Goal: Task Accomplishment & Management: Manage account settings

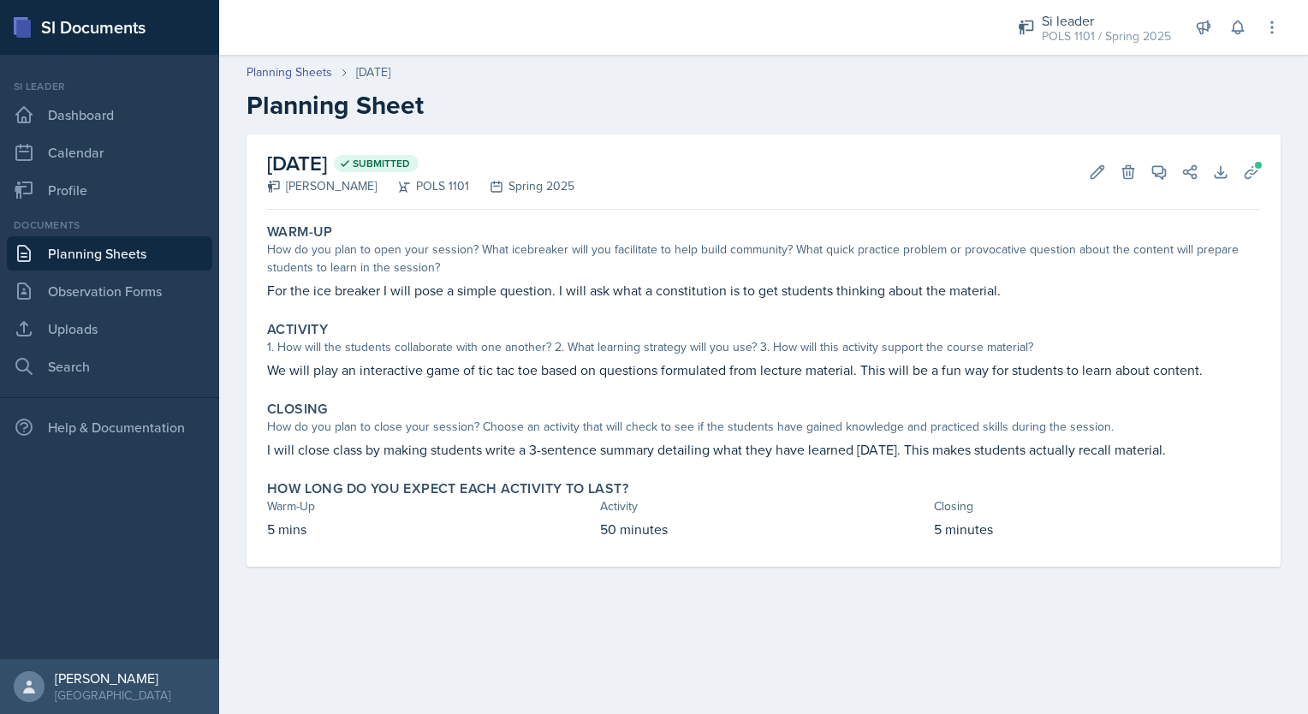
click at [353, 151] on h2 "[DATE] Submitted" at bounding box center [420, 163] width 307 height 31
click at [100, 250] on link "Planning Sheets" at bounding box center [109, 253] width 205 height 34
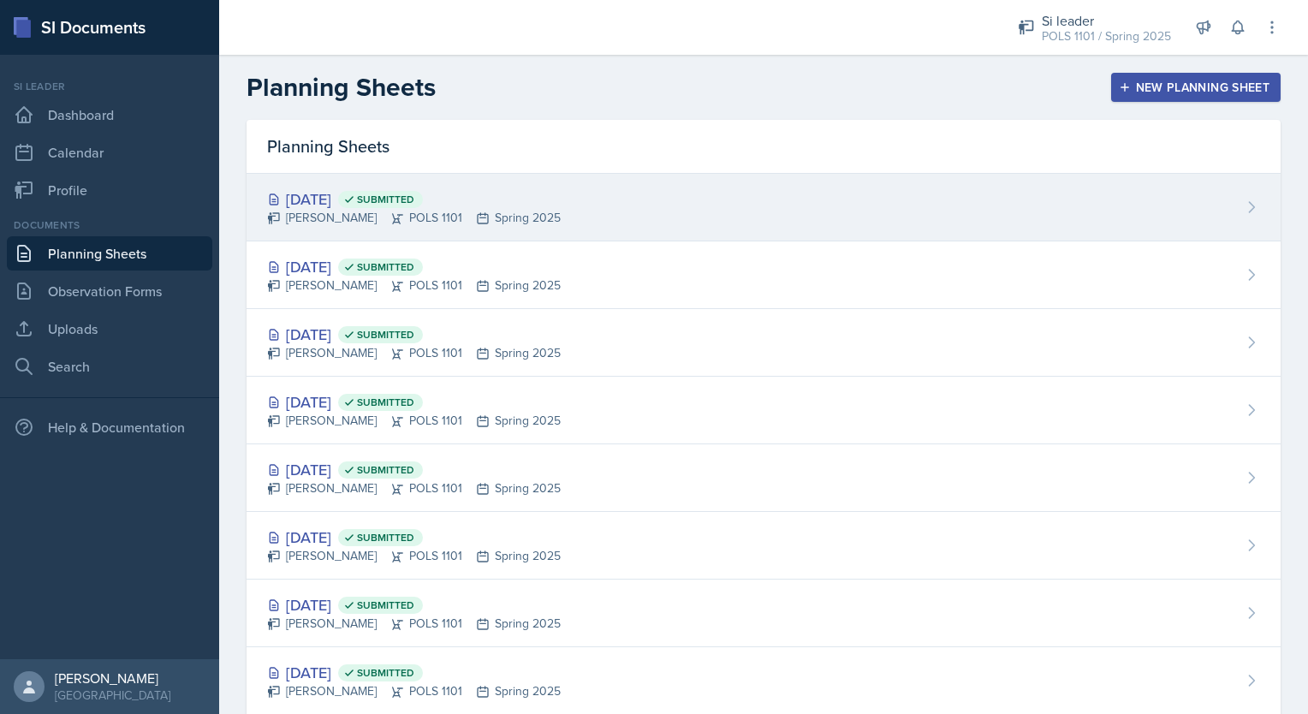
click at [379, 217] on div "[PERSON_NAME] POLS 1101 Spring 2025" at bounding box center [414, 218] width 294 height 18
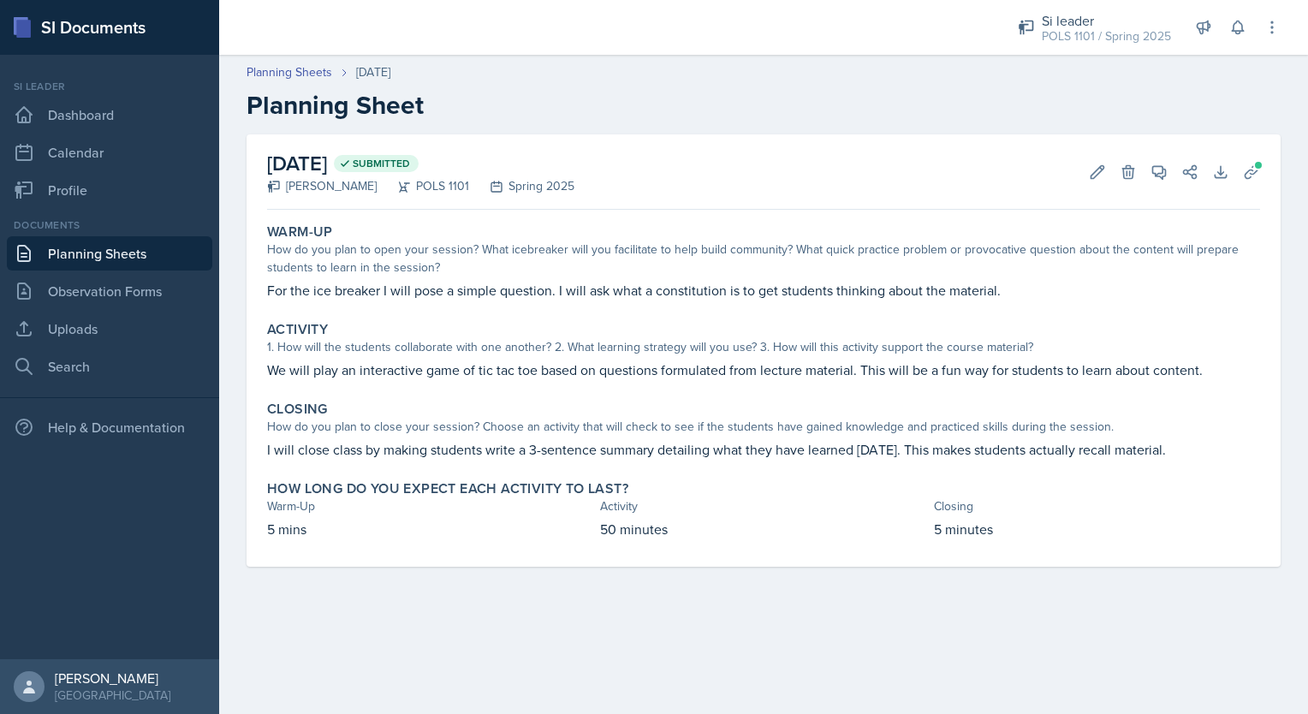
click at [502, 190] on div "Spring 2025" at bounding box center [521, 186] width 105 height 18
click at [1097, 173] on icon at bounding box center [1097, 171] width 13 height 13
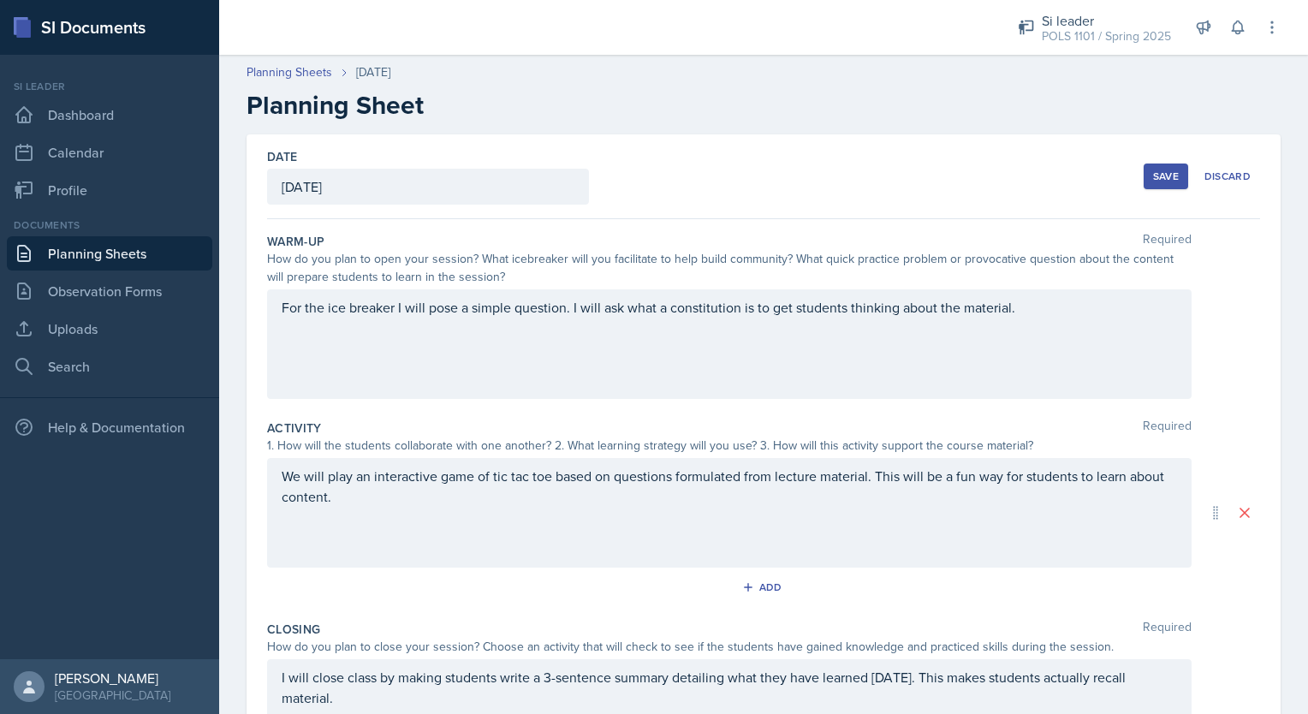
click at [547, 193] on div "[DATE]" at bounding box center [428, 187] width 322 height 36
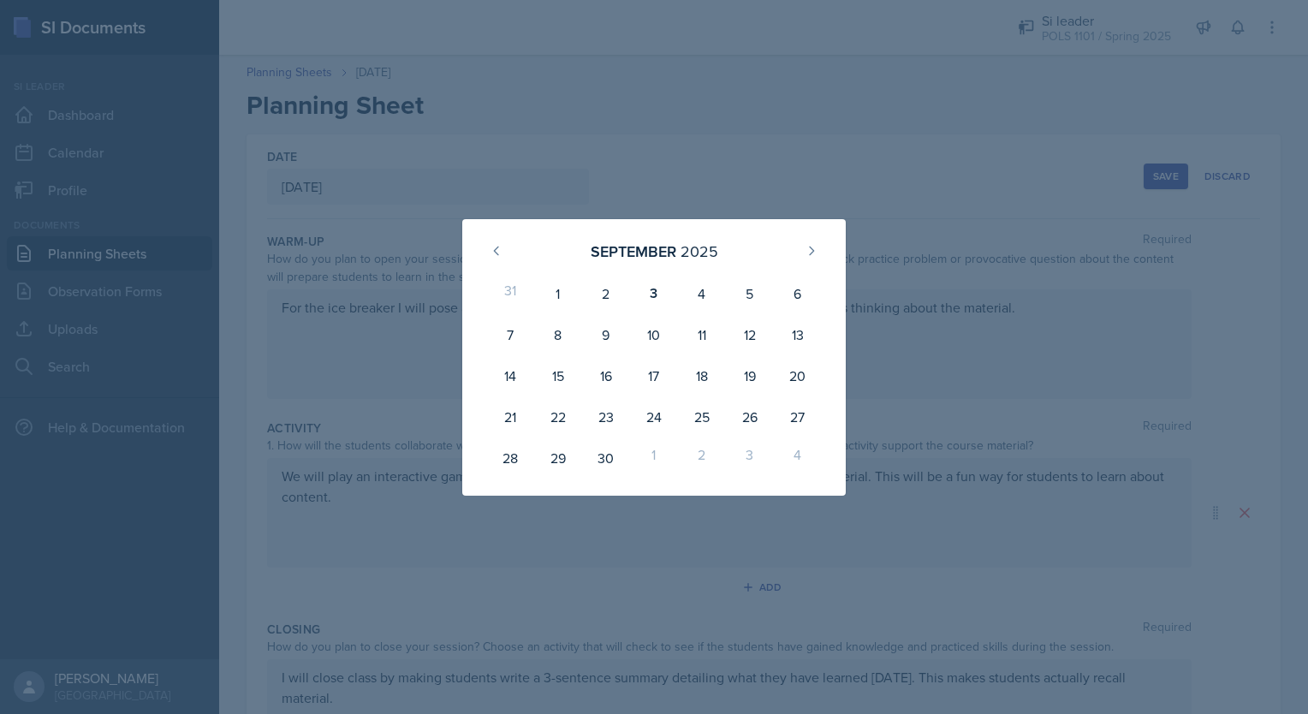
click at [662, 100] on div at bounding box center [654, 357] width 1308 height 714
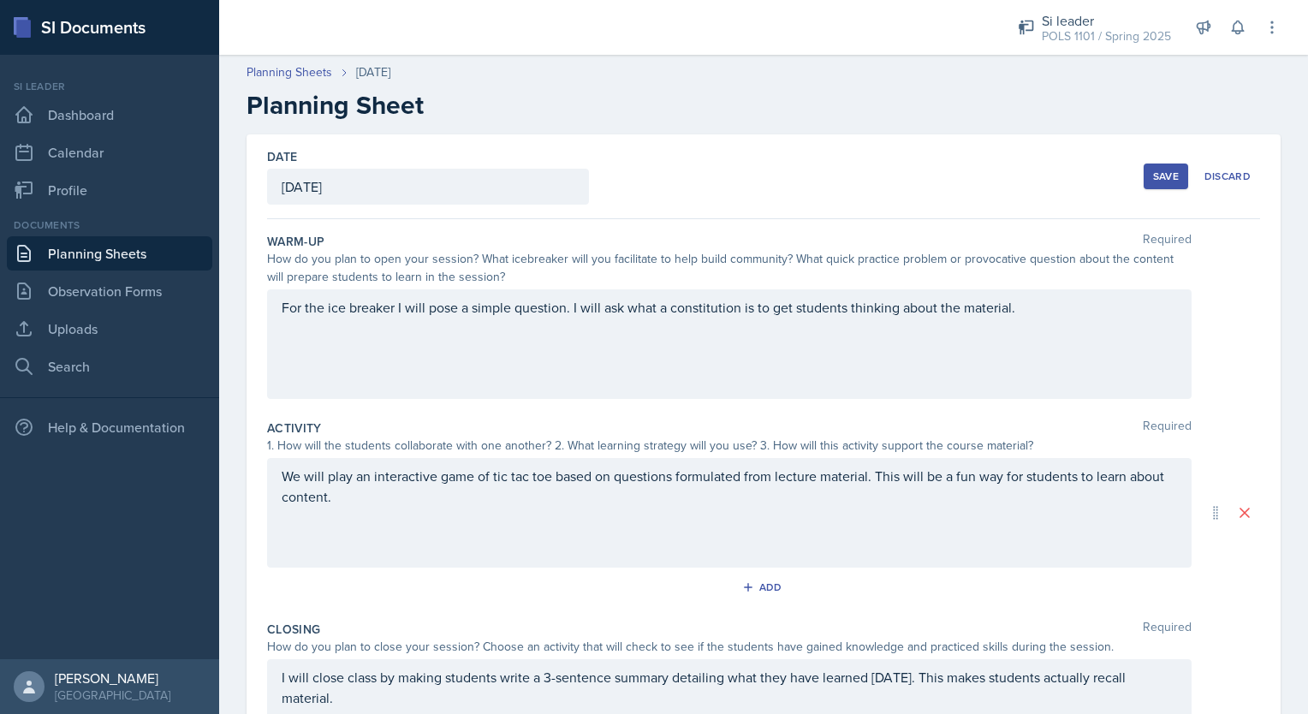
click at [1153, 181] on div "Save" at bounding box center [1166, 176] width 26 height 14
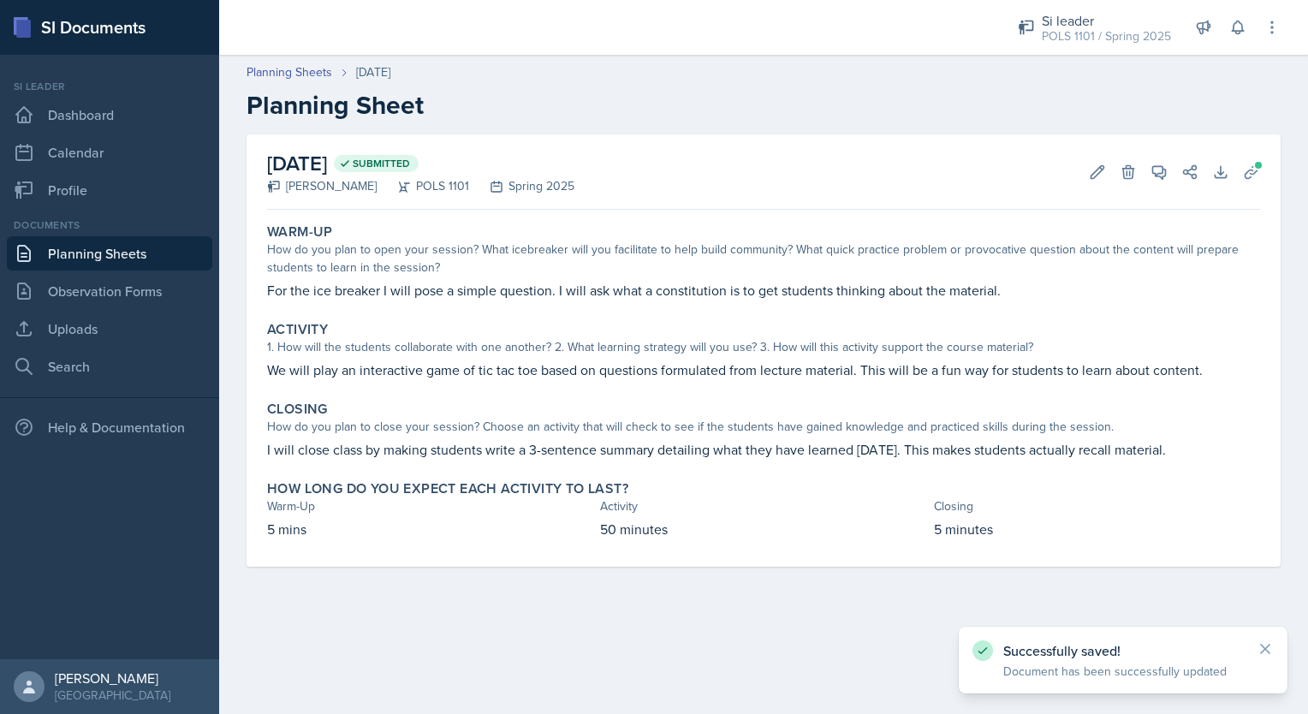
click at [527, 185] on div "Spring 2025" at bounding box center [521, 186] width 105 height 18
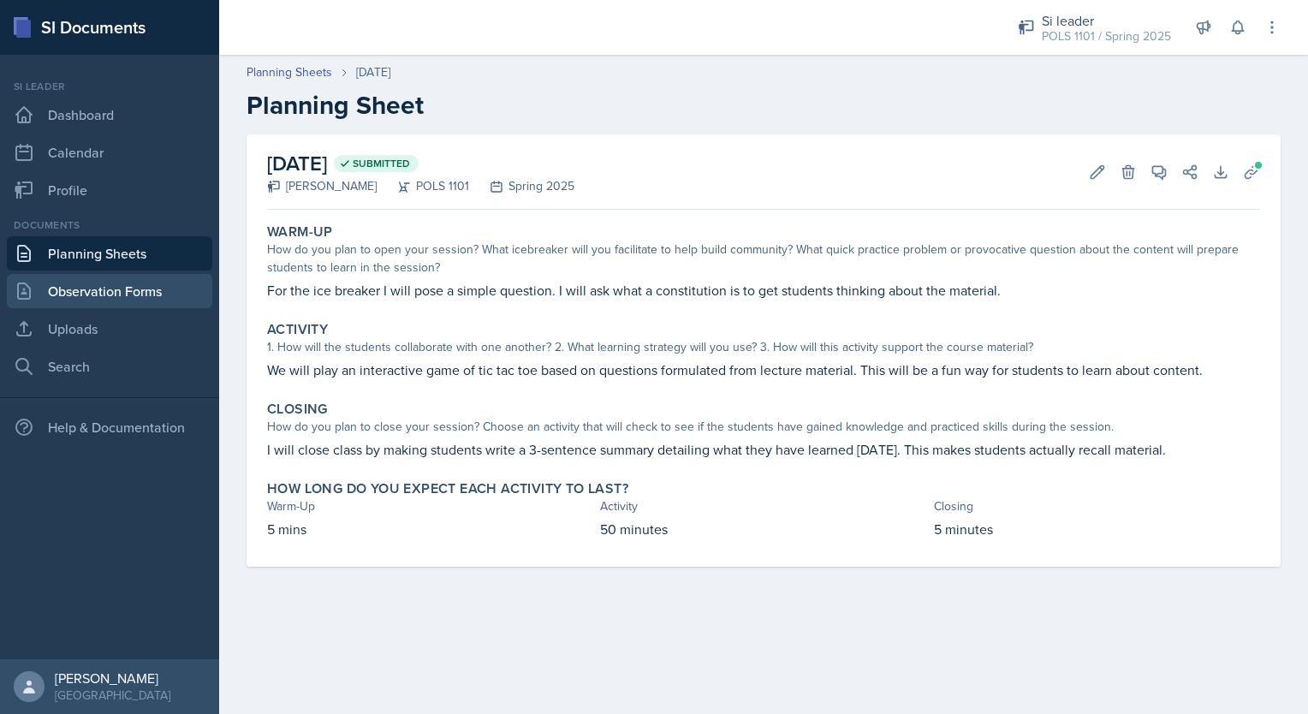
drag, startPoint x: 155, startPoint y: 310, endPoint x: 116, endPoint y: 300, distance: 40.5
click at [116, 300] on link "Observation Forms" at bounding box center [109, 291] width 205 height 34
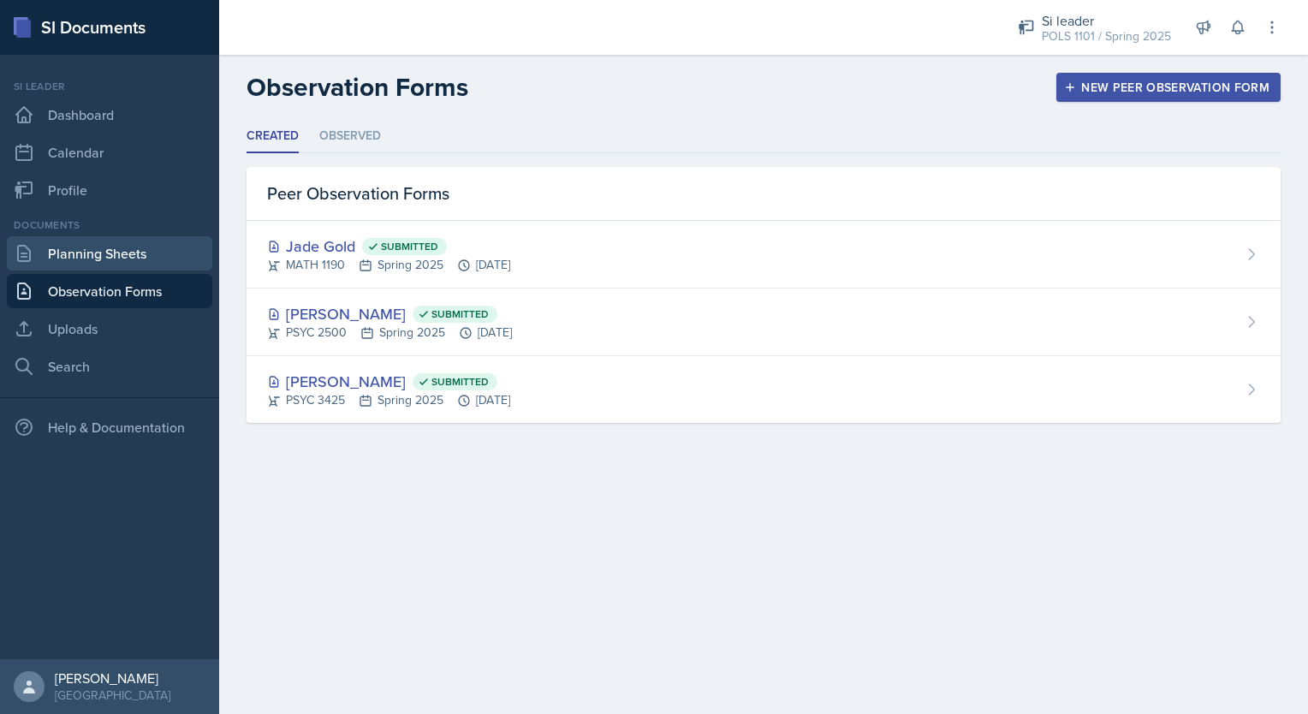
click at [140, 242] on link "Planning Sheets" at bounding box center [109, 253] width 205 height 34
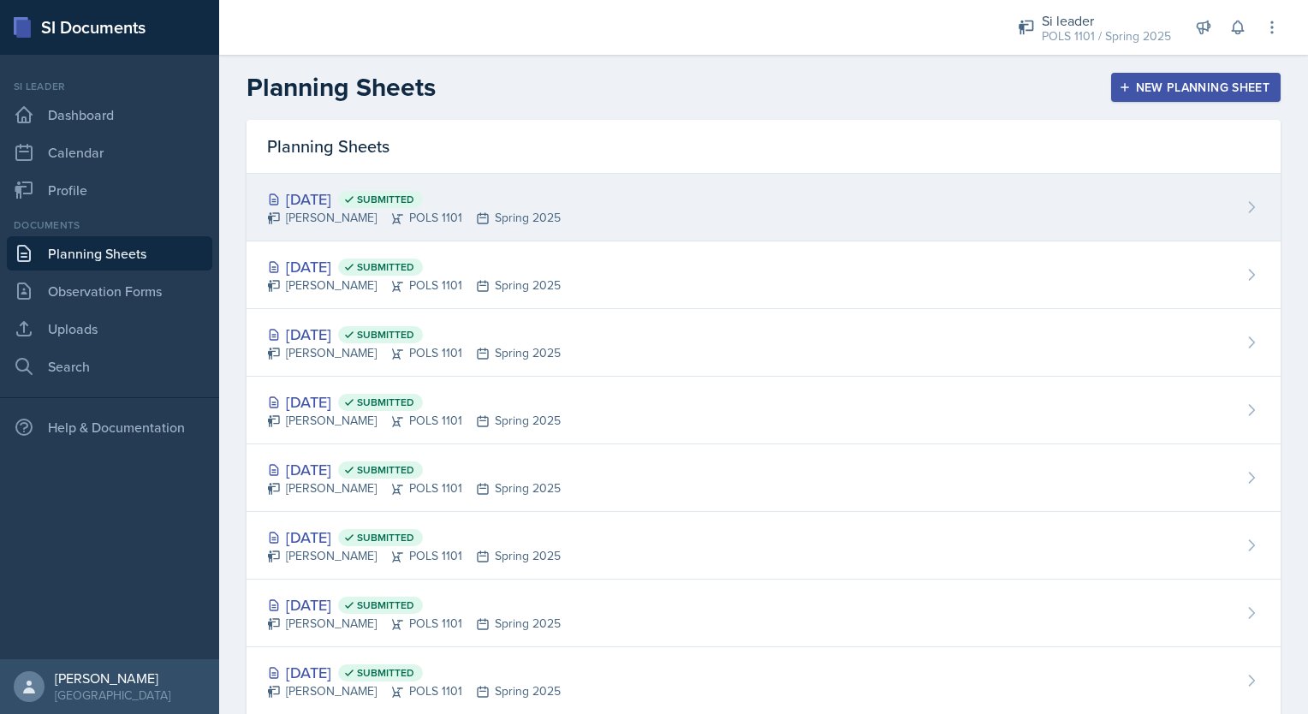
click at [342, 187] on div "[DATE] Submitted" at bounding box center [414, 198] width 294 height 23
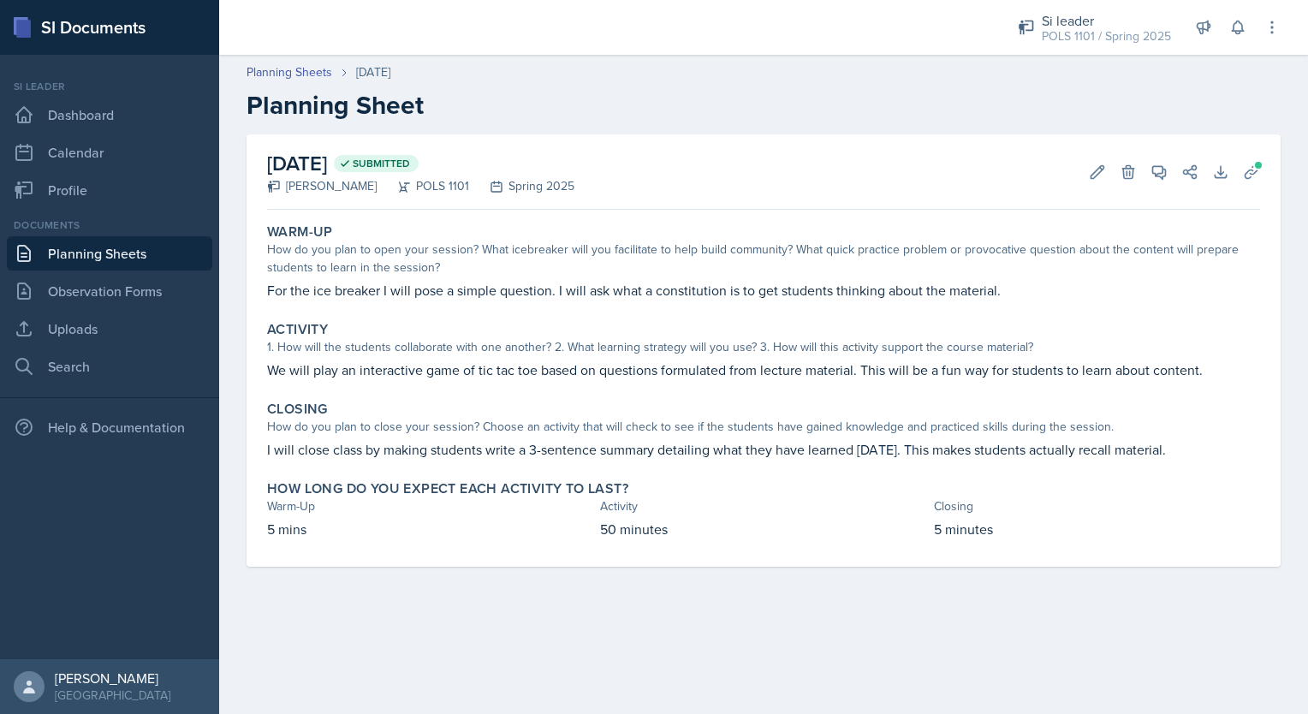
click at [520, 187] on div "Spring 2025" at bounding box center [521, 186] width 105 height 18
click at [1089, 172] on icon at bounding box center [1097, 171] width 17 height 17
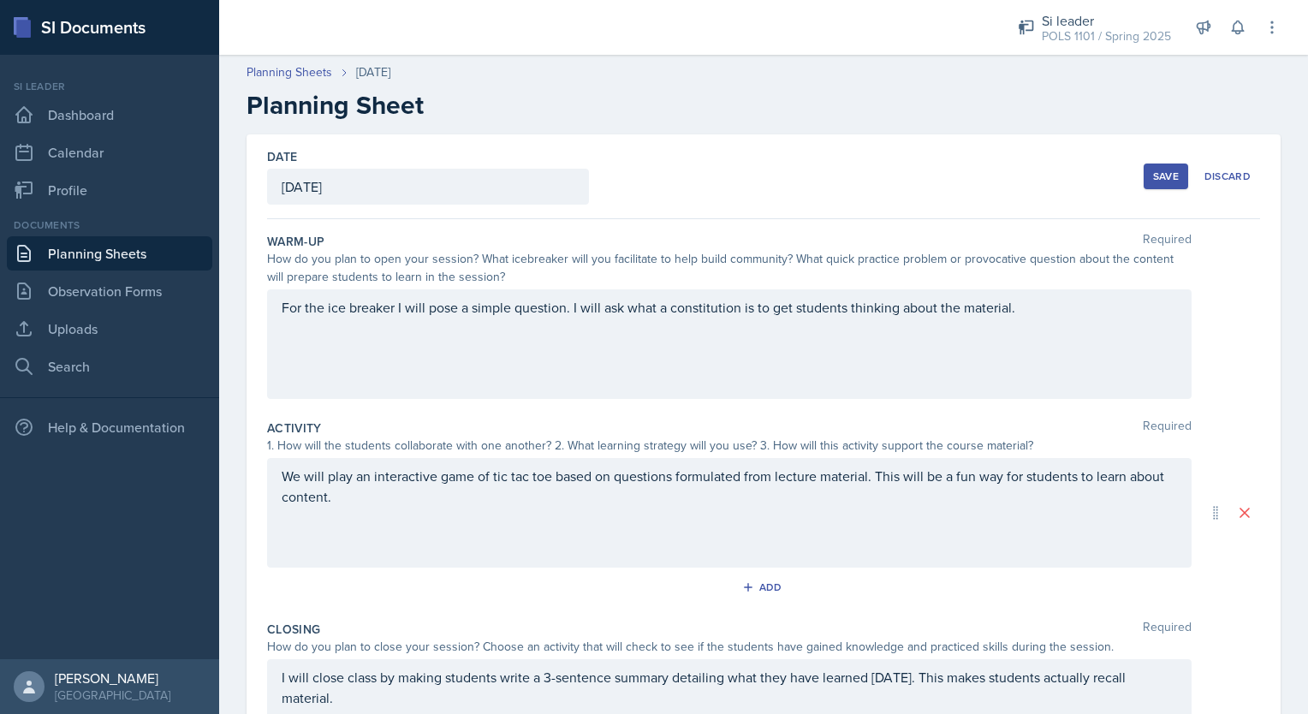
click at [466, 186] on div "[DATE]" at bounding box center [428, 187] width 322 height 36
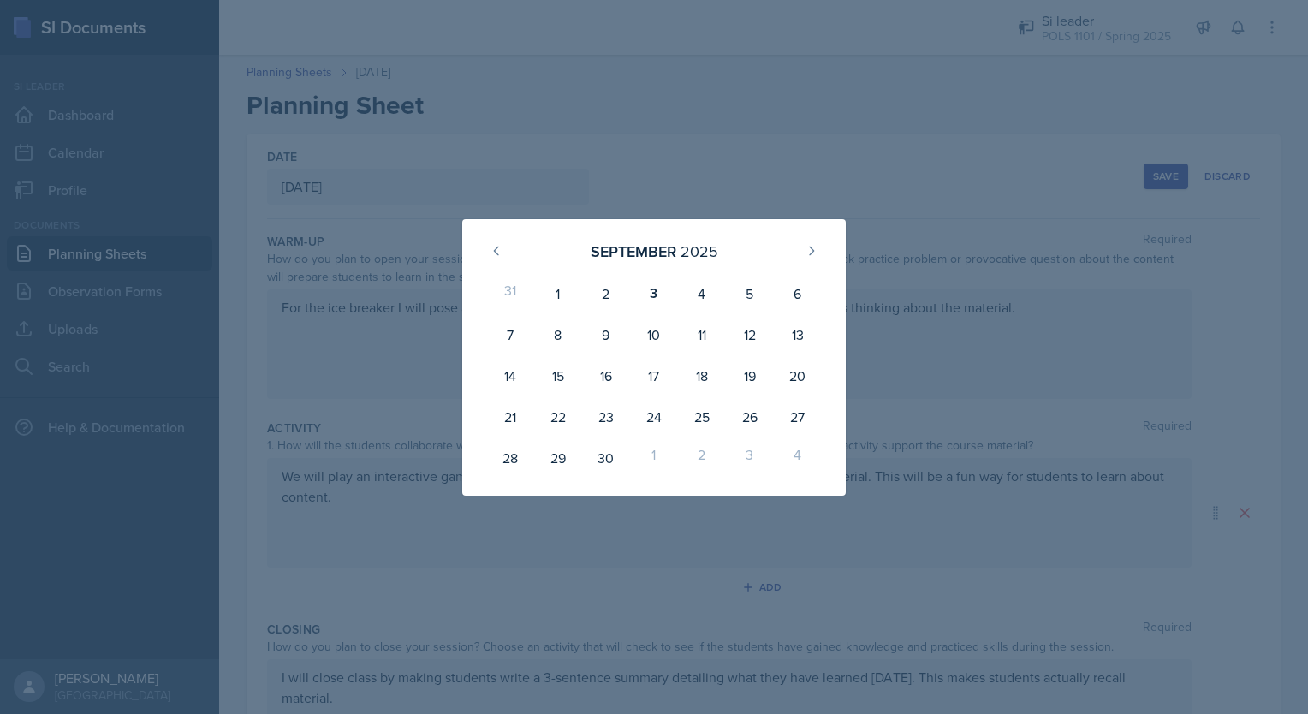
click at [544, 135] on div at bounding box center [654, 357] width 1308 height 714
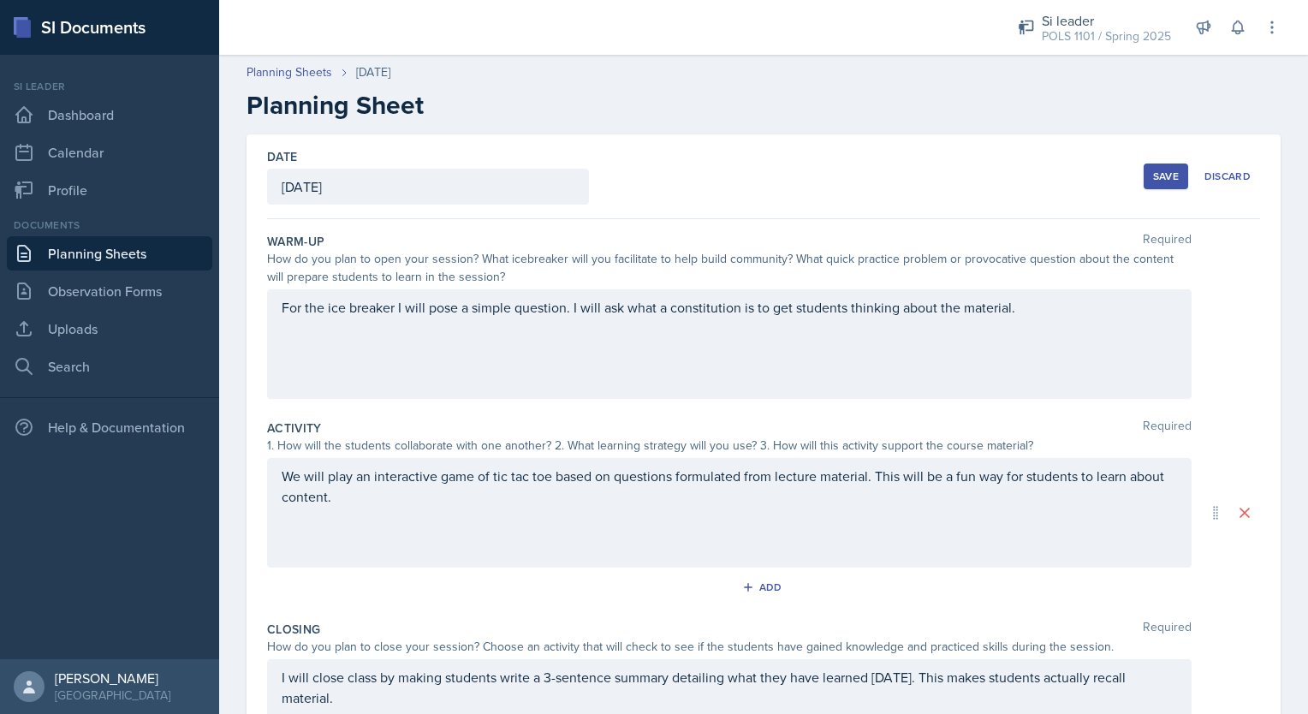
click at [411, 83] on div "Planning Sheets [DATE] Planning Sheet" at bounding box center [763, 91] width 1089 height 57
click at [156, 254] on link "Planning Sheets" at bounding box center [109, 253] width 205 height 34
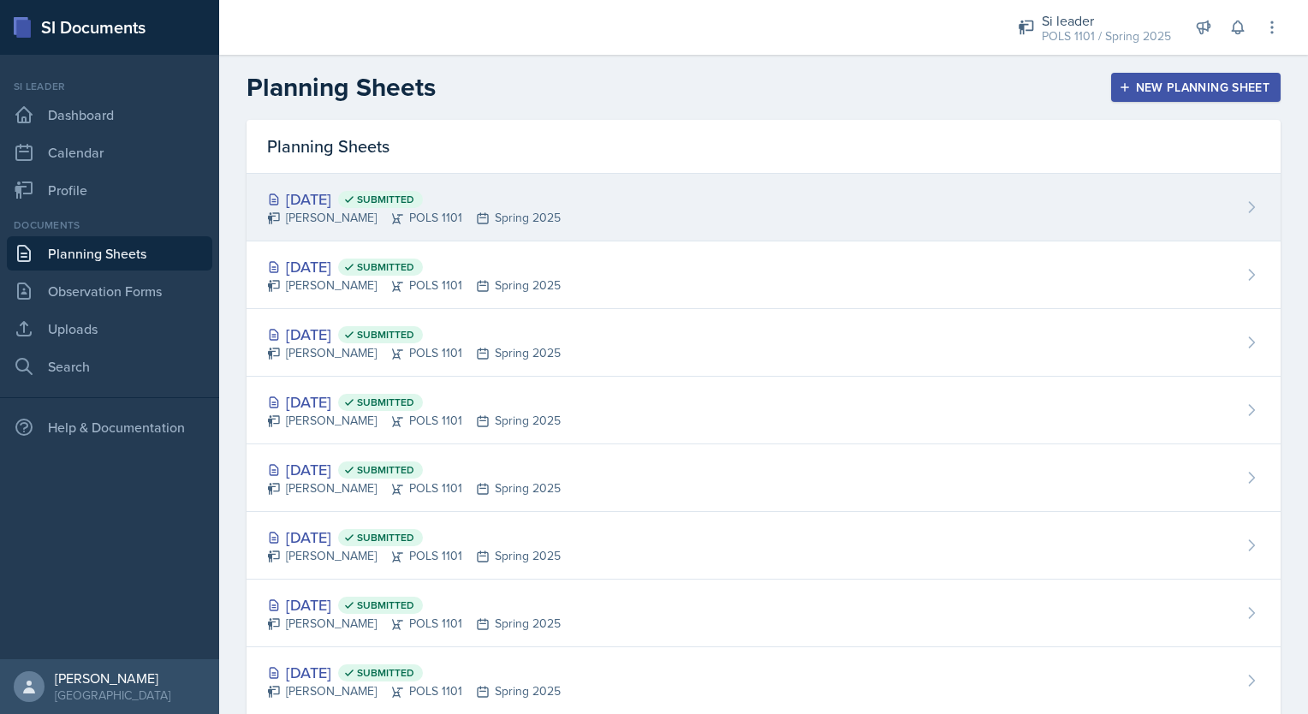
click at [481, 217] on div "[PERSON_NAME] POLS 1101 Spring 2025" at bounding box center [414, 218] width 294 height 18
